Goal: Check status: Check status

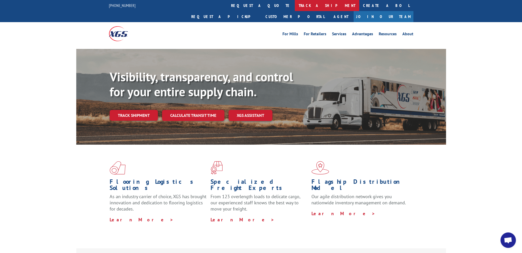
click at [295, 7] on link "track a shipment" at bounding box center [327, 5] width 64 height 11
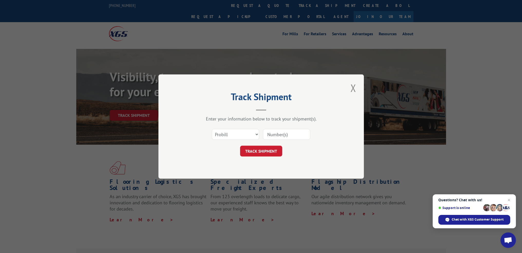
click at [285, 134] on input at bounding box center [286, 134] width 47 height 11
paste input "16955875"
type input "16955875"
click at [273, 154] on button "TRACK SHIPMENT" at bounding box center [261, 150] width 42 height 11
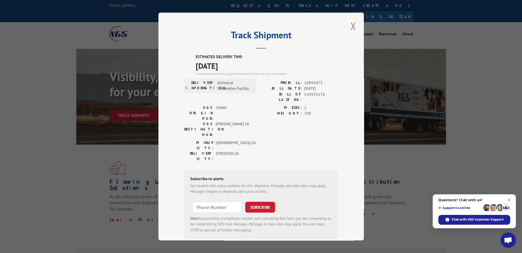
click at [509, 200] on span "Open chat" at bounding box center [509, 200] width 6 height 6
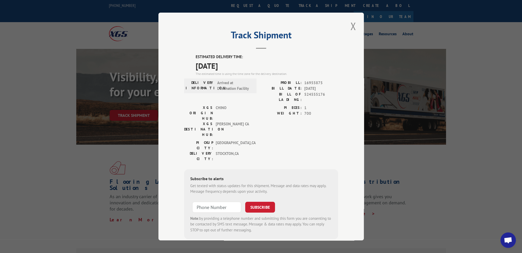
click at [315, 140] on div "[GEOGRAPHIC_DATA]: [GEOGRAPHIC_DATA] , [GEOGRAPHIC_DATA]: [GEOGRAPHIC_DATA] , […" at bounding box center [261, 152] width 154 height 24
click at [353, 26] on button "Close modal" at bounding box center [353, 26] width 9 height 14
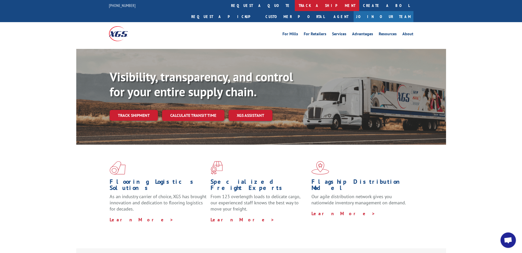
click at [295, 7] on link "track a shipment" at bounding box center [327, 5] width 64 height 11
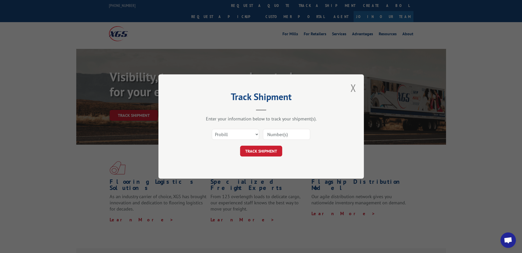
click at [280, 133] on input at bounding box center [286, 134] width 47 height 11
paste input "17386348"
type input "17386348"
click at [267, 150] on button "TRACK SHIPMENT" at bounding box center [261, 150] width 42 height 11
